Goal: Complete application form: Complete application form

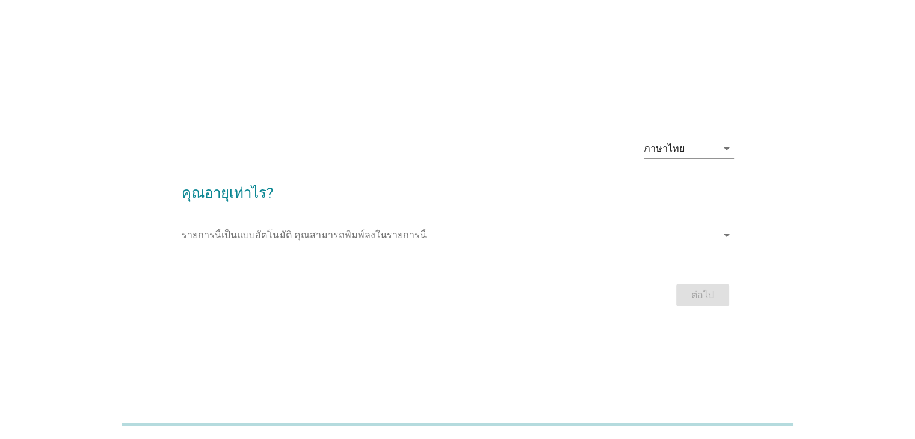
click at [720, 233] on icon "arrow_drop_down" at bounding box center [726, 235] width 14 height 14
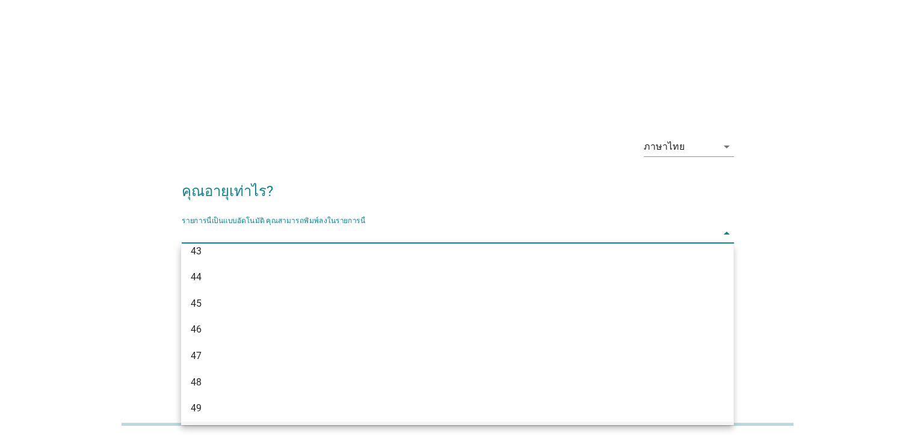
scroll to position [654, 0]
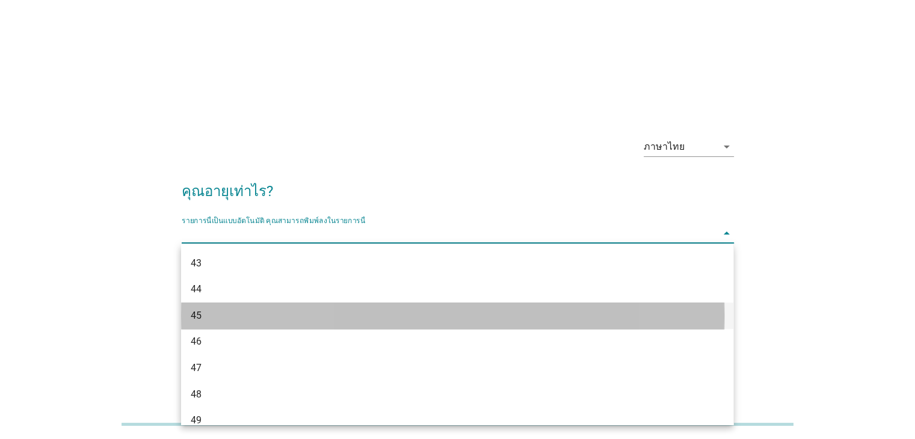
click at [192, 316] on div "45" at bounding box center [435, 316] width 488 height 14
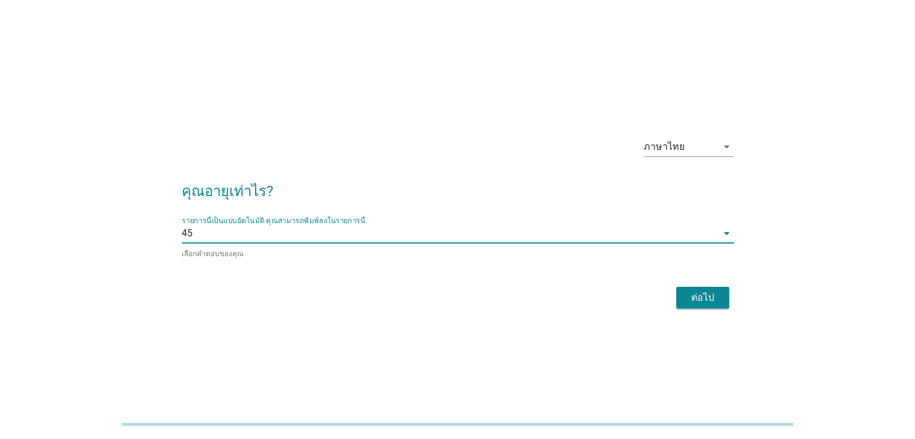
click at [690, 301] on div "ต่อไป" at bounding box center [703, 297] width 34 height 14
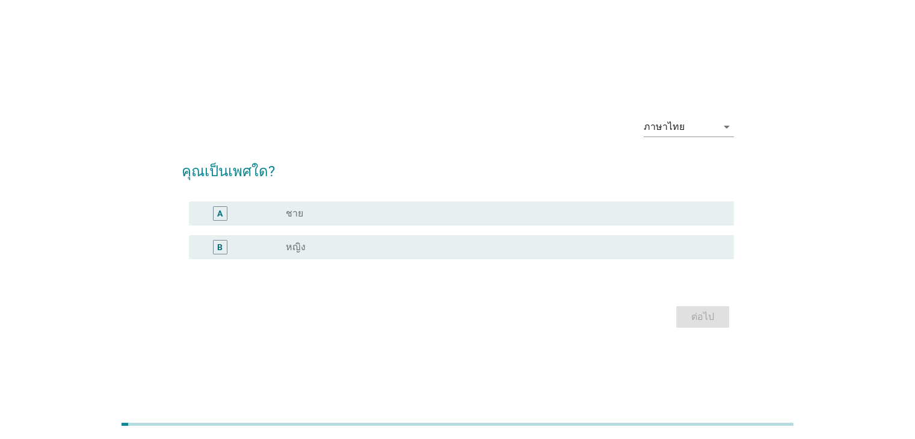
click at [293, 245] on label "หญิง" at bounding box center [296, 247] width 20 height 12
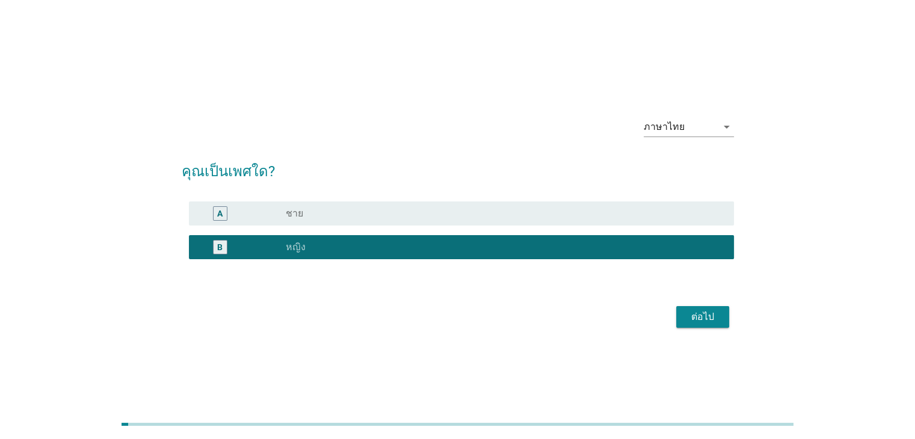
click at [706, 319] on div "ต่อไป" at bounding box center [703, 317] width 34 height 14
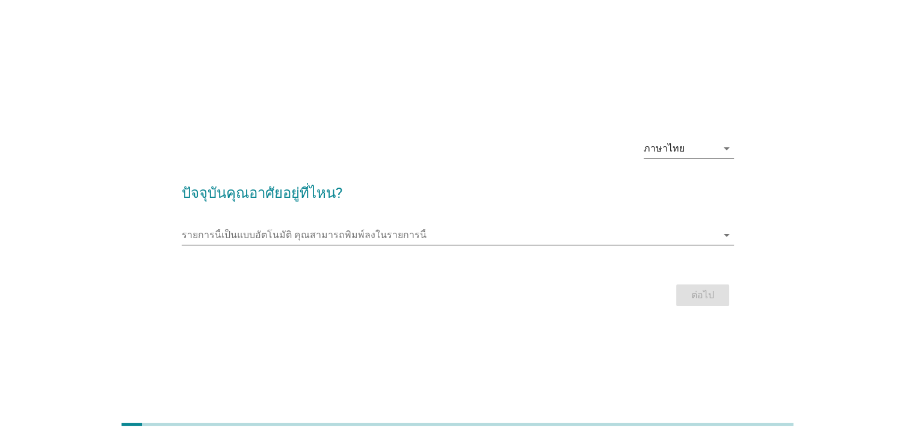
click at [725, 237] on icon "arrow_drop_down" at bounding box center [726, 235] width 14 height 14
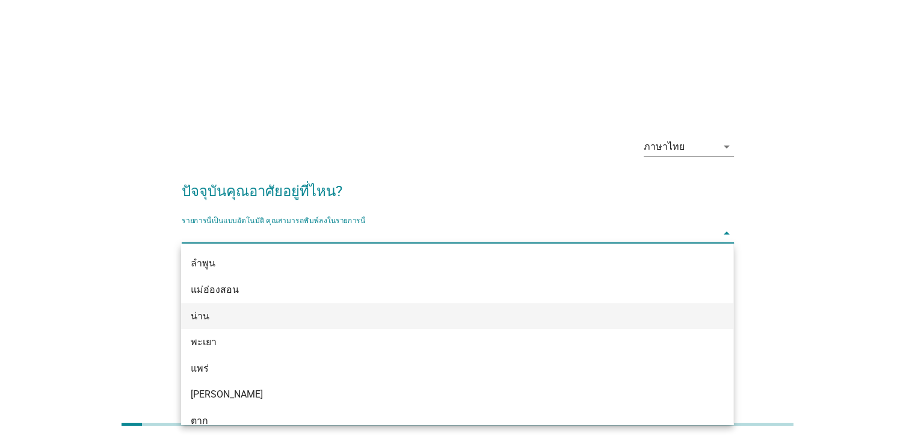
scroll to position [782, 0]
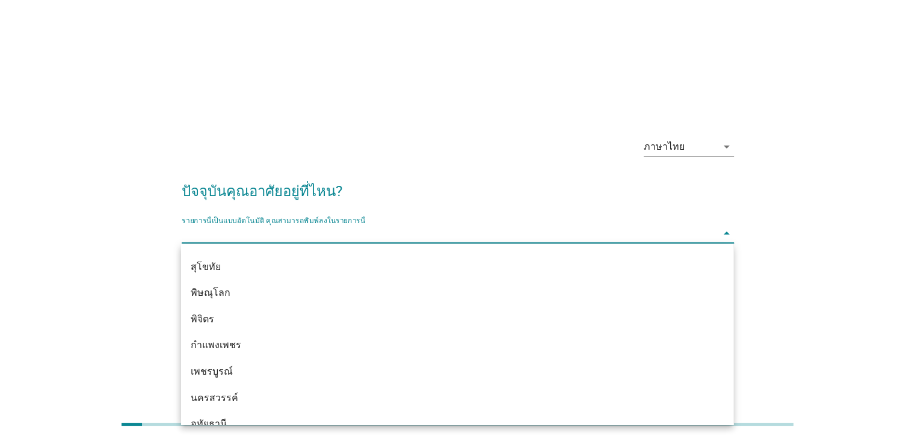
click at [238, 227] on input "รายการนี้เป็นแบบอัตโนมัติ คุณสามารถพิมพ์ลงในรายการนี้" at bounding box center [449, 233] width 535 height 19
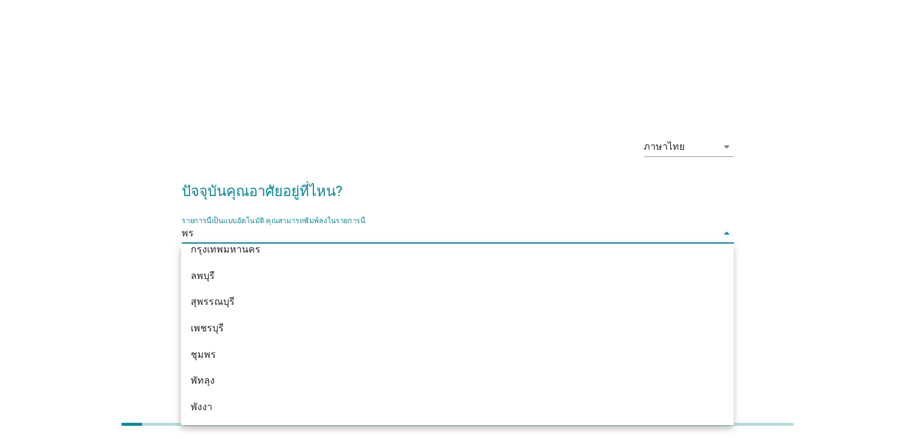
scroll to position [0, 0]
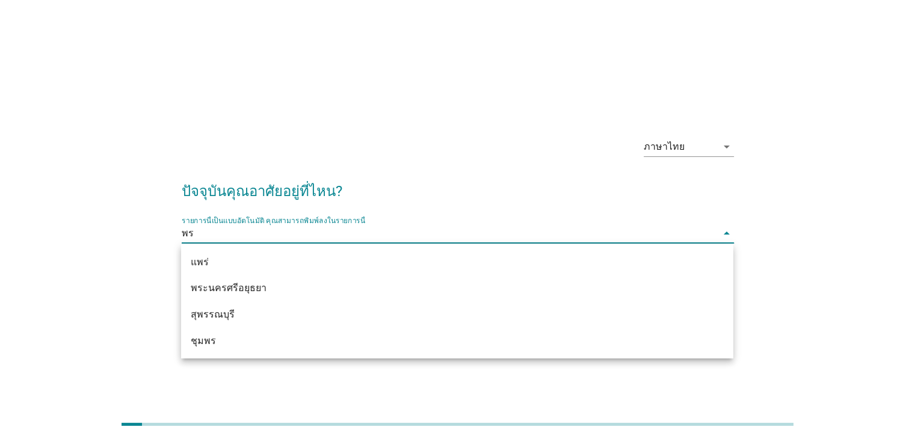
type input "พระ"
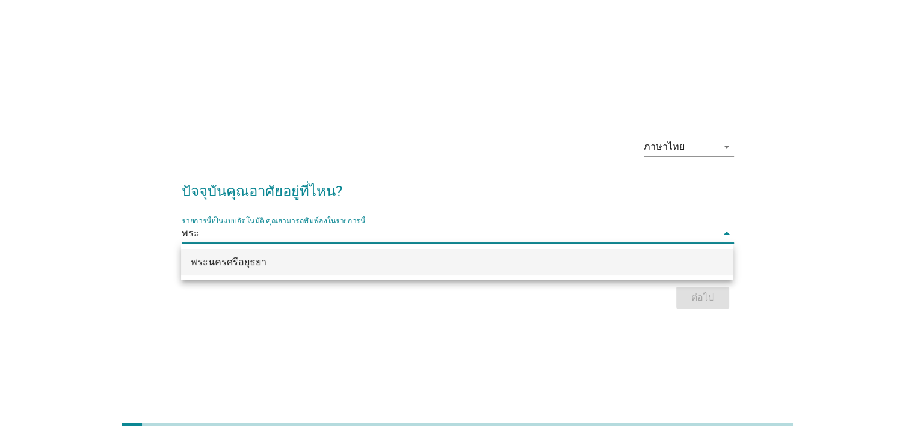
click at [233, 268] on div "พระนครศรีอยุธยา" at bounding box center [435, 262] width 488 height 14
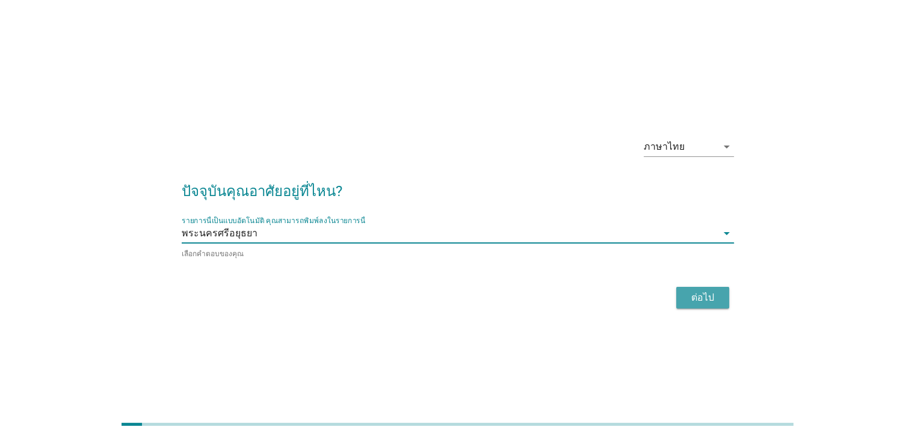
click at [699, 296] on div "ต่อไป" at bounding box center [703, 297] width 34 height 14
